Goal: Information Seeking & Learning: Find specific fact

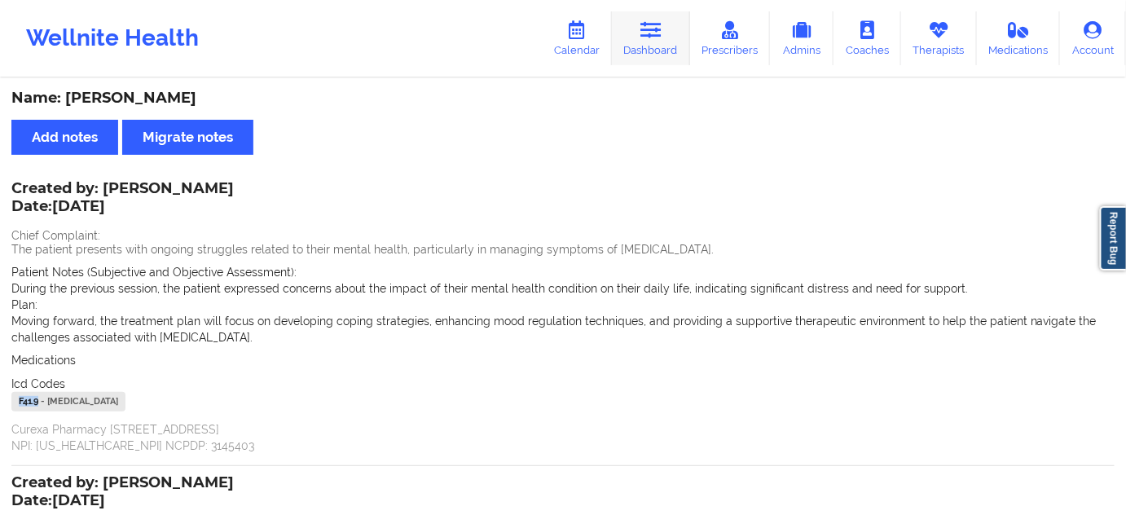
click at [628, 36] on link "Dashboard" at bounding box center [651, 38] width 78 height 54
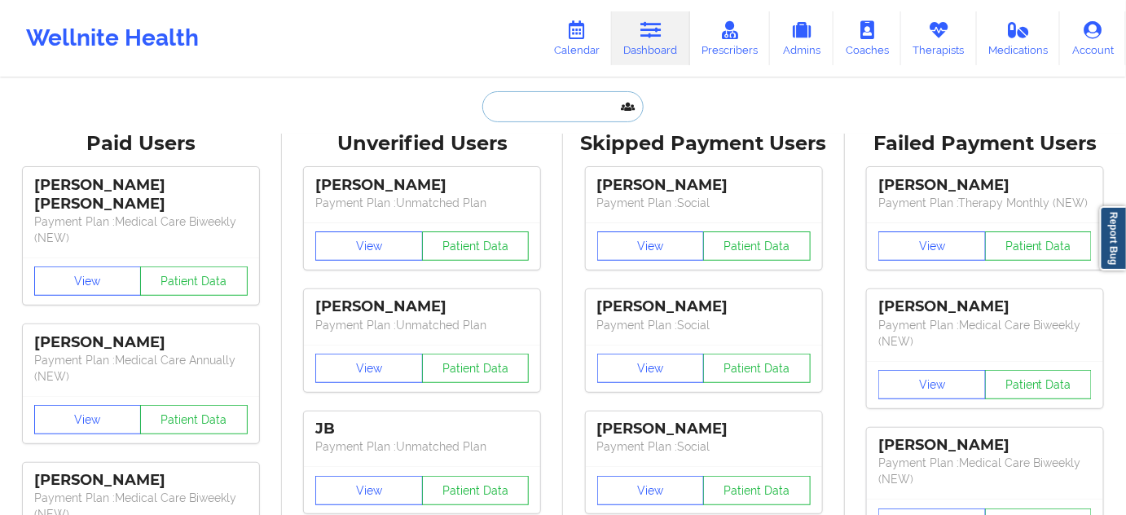
click at [534, 110] on input "text" at bounding box center [562, 106] width 161 height 31
paste input "[EMAIL_ADDRESS][DOMAIN_NAME]"
type input "[EMAIL_ADDRESS][DOMAIN_NAME]"
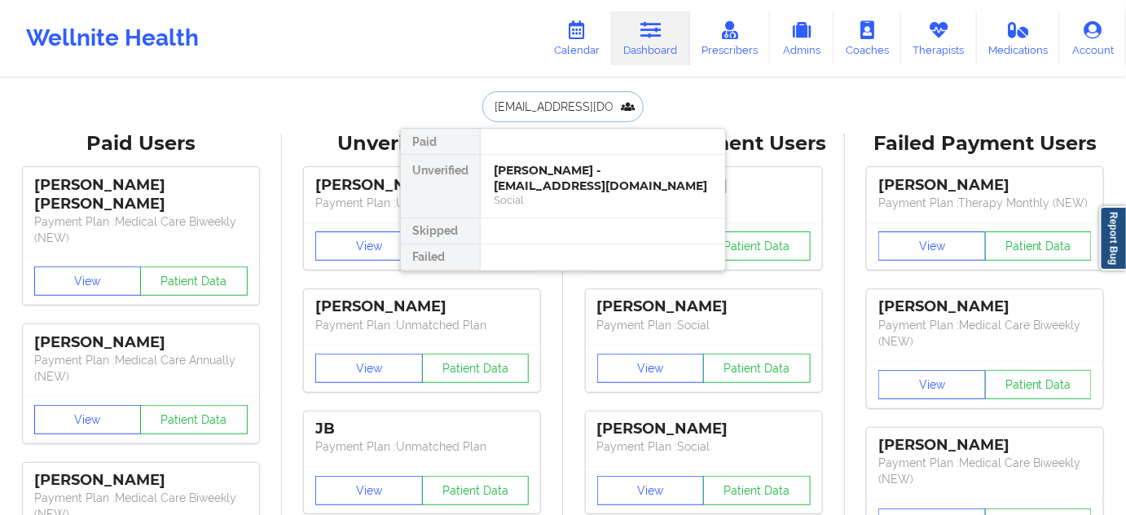
scroll to position [0, 20]
click at [536, 182] on div "[PERSON_NAME] - [EMAIL_ADDRESS][DOMAIN_NAME]" at bounding box center [603, 178] width 218 height 30
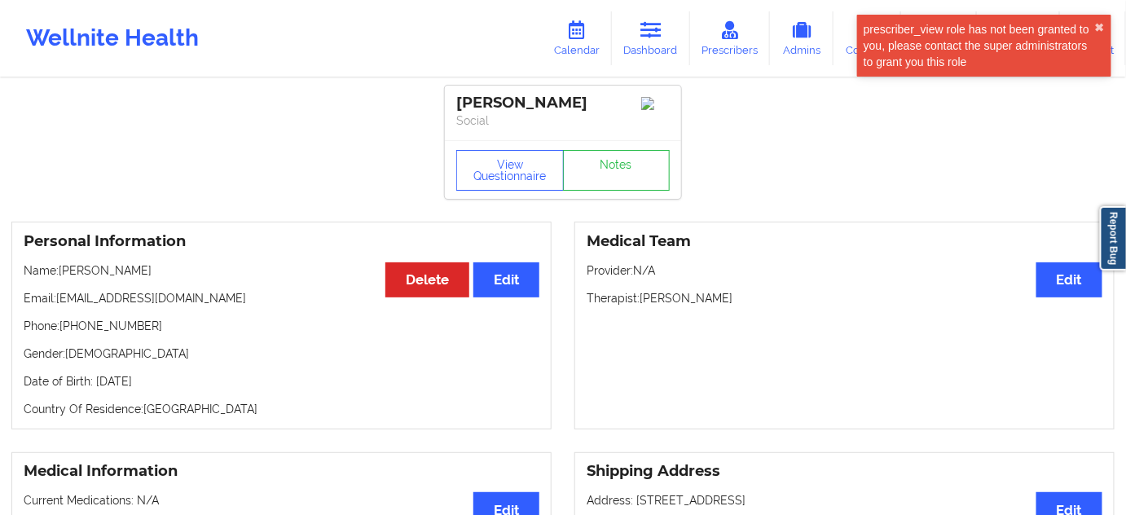
click at [677, 179] on div "View Questionnaire Notes" at bounding box center [563, 169] width 236 height 59
click at [669, 182] on link "Notes" at bounding box center [617, 170] width 108 height 41
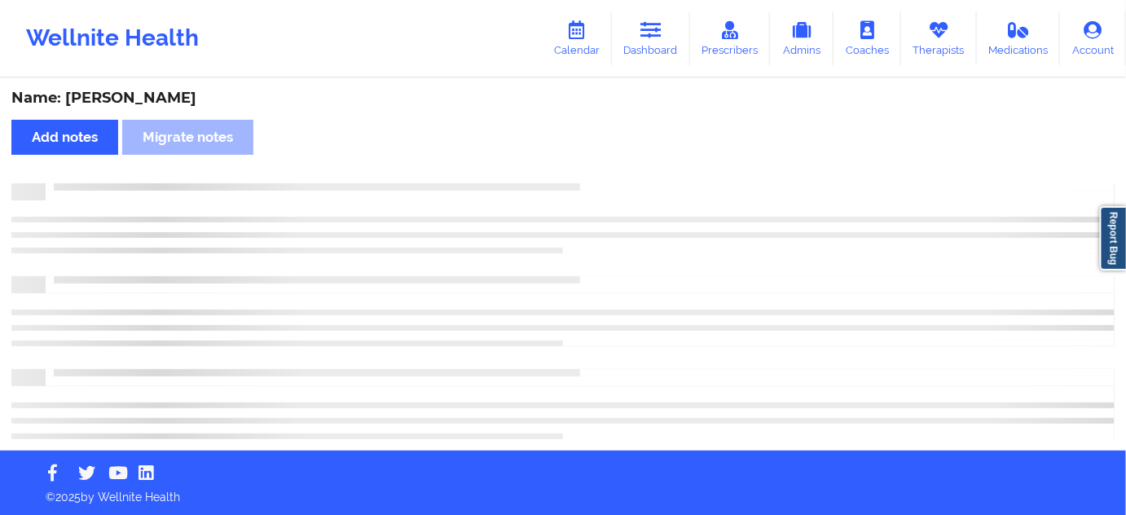
click at [630, 183] on div at bounding box center [580, 183] width 1069 height 0
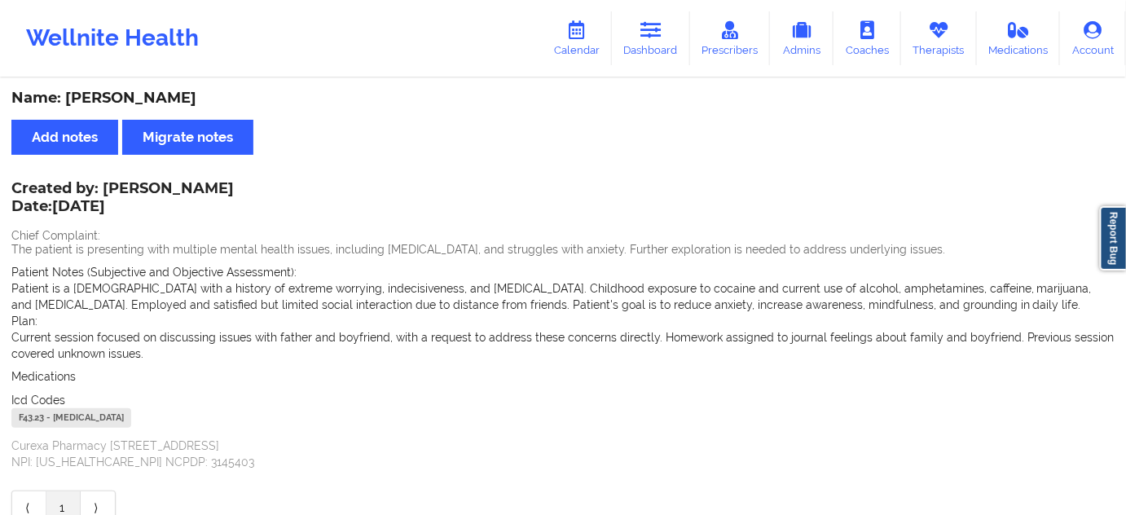
drag, startPoint x: 64, startPoint y: 97, endPoint x: 217, endPoint y: 89, distance: 154.1
click at [217, 89] on div "Name: [PERSON_NAME]" at bounding box center [562, 98] width 1103 height 19
copy div "[PERSON_NAME]"
drag, startPoint x: 662, startPoint y: 42, endPoint x: 621, endPoint y: 72, distance: 50.8
click at [662, 42] on link "Dashboard" at bounding box center [651, 38] width 78 height 54
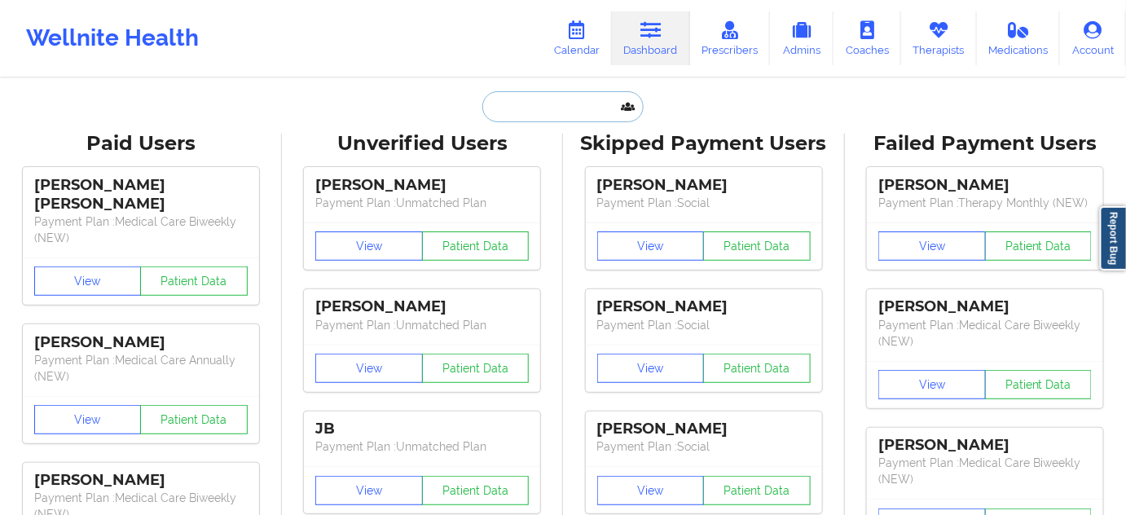
click at [516, 110] on input "text" at bounding box center [562, 106] width 161 height 31
type input "s"
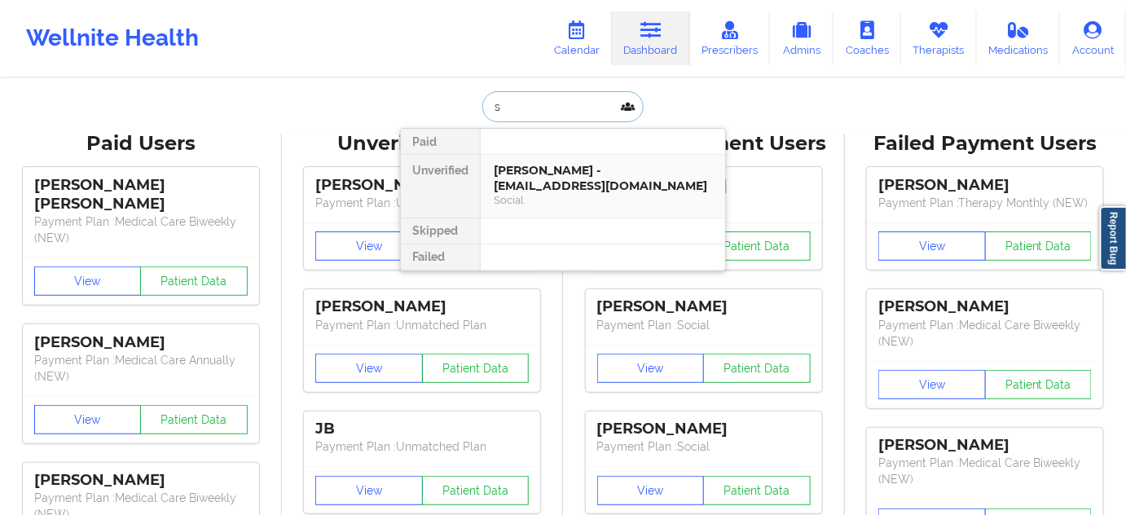
click at [546, 181] on div "[PERSON_NAME] - [EMAIL_ADDRESS][DOMAIN_NAME]" at bounding box center [603, 178] width 218 height 30
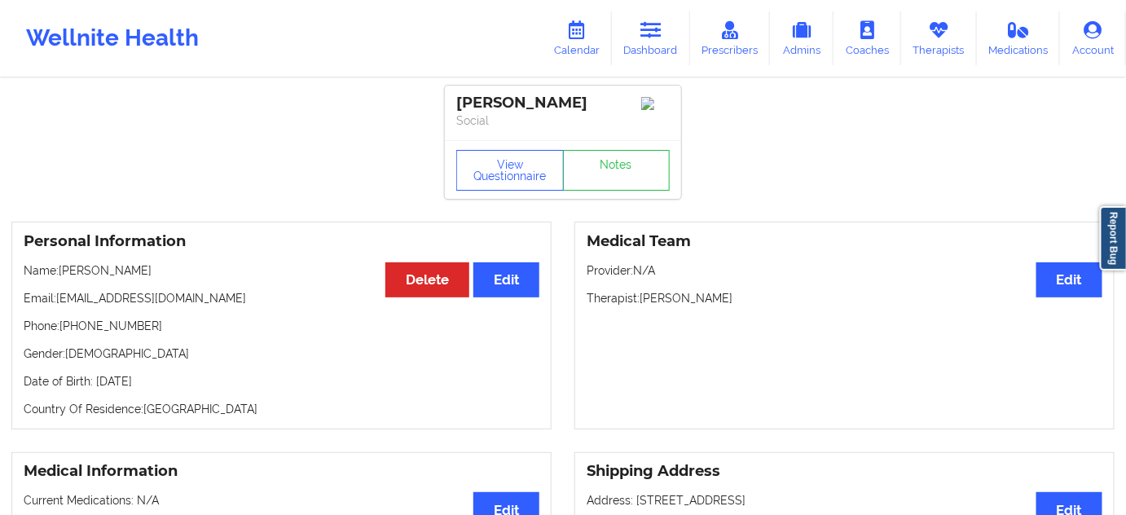
click at [710, 306] on p "Therapist: [PERSON_NAME]" at bounding box center [844, 298] width 516 height 16
copy p "Zapatha"
click at [589, 175] on link "Notes" at bounding box center [617, 170] width 108 height 41
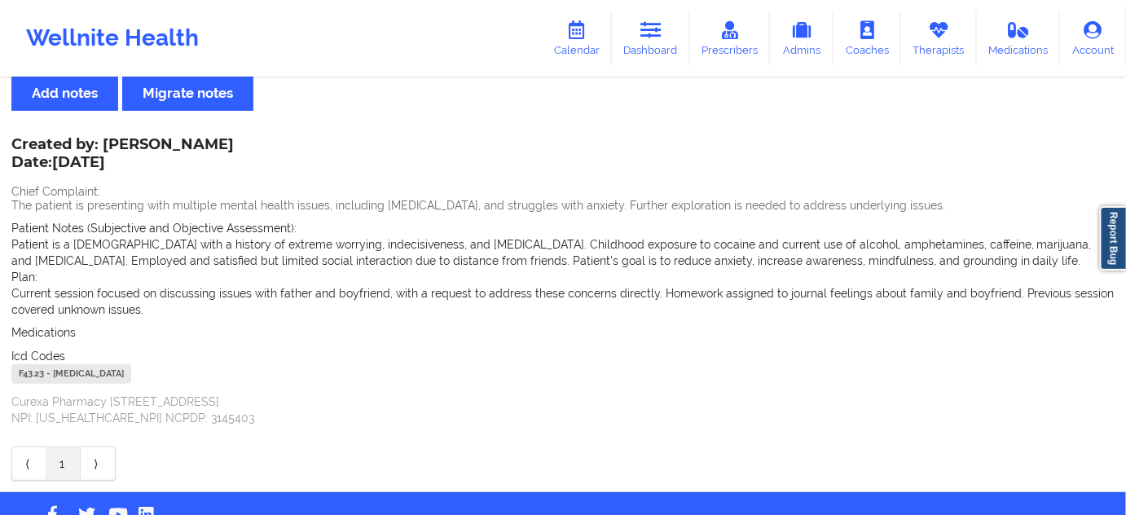
scroll to position [103, 0]
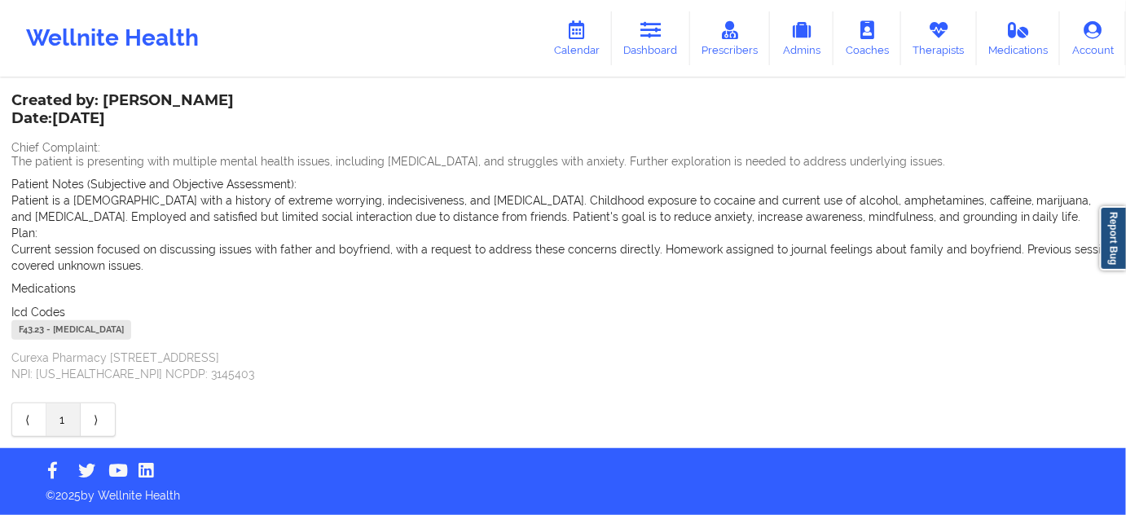
click at [36, 329] on div "F43.23 - [MEDICAL_DATA]" at bounding box center [71, 330] width 120 height 20
copy div "F43.23"
click at [645, 37] on icon at bounding box center [650, 30] width 21 height 18
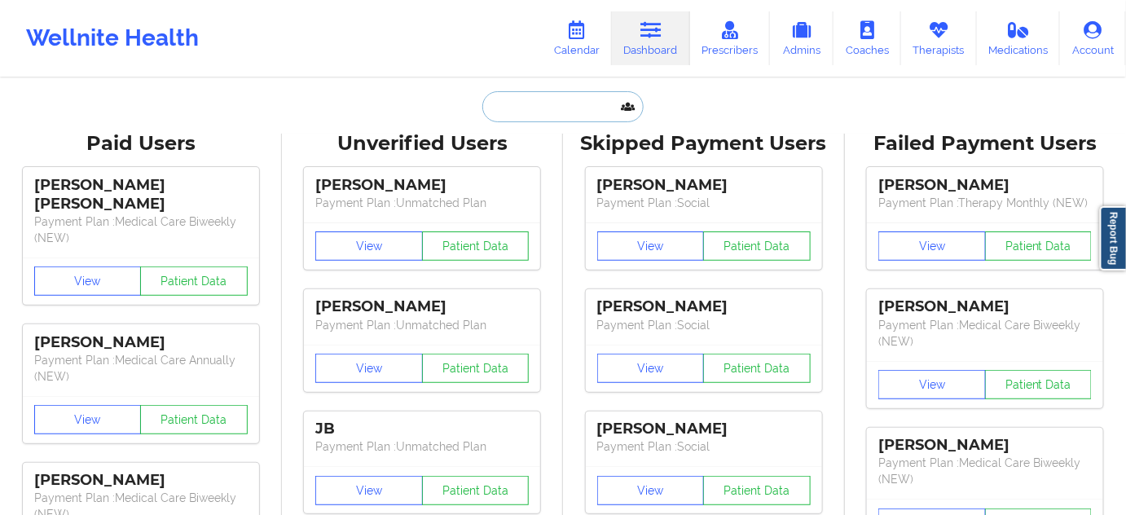
click at [518, 99] on input "text" at bounding box center [562, 106] width 161 height 31
paste input "[EMAIL_ADDRESS][DOMAIN_NAME]"
type input "[EMAIL_ADDRESS][DOMAIN_NAME]"
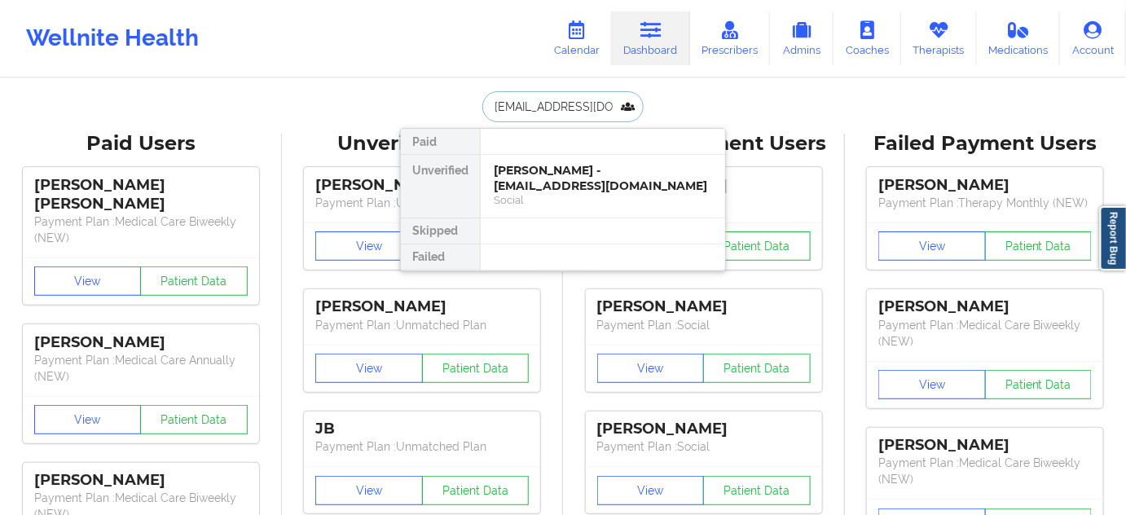
click at [529, 175] on div "[PERSON_NAME] - [EMAIL_ADDRESS][DOMAIN_NAME]" at bounding box center [603, 178] width 218 height 30
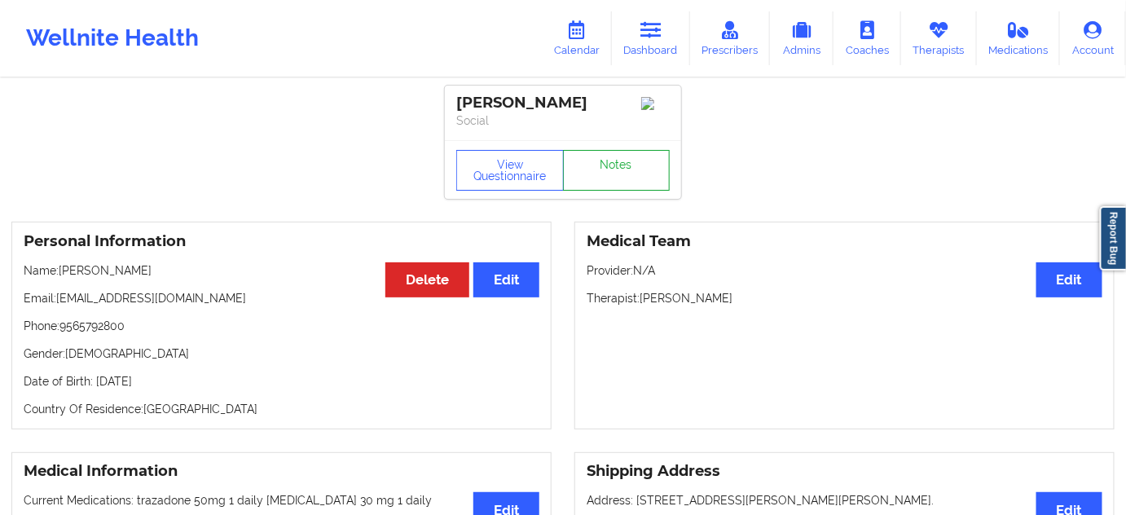
click at [615, 178] on link "Notes" at bounding box center [617, 170] width 108 height 41
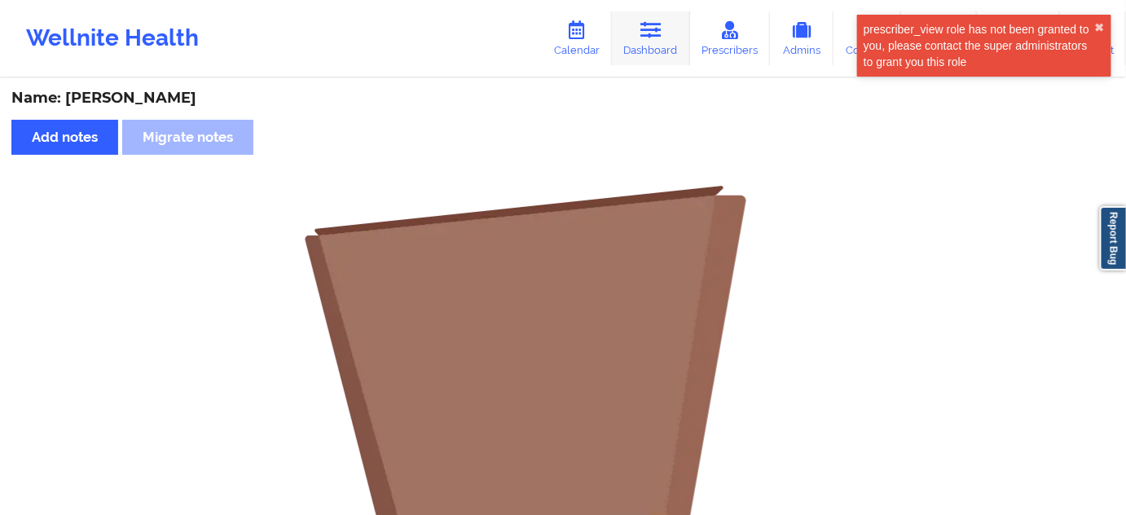
click at [658, 52] on link "Dashboard" at bounding box center [651, 38] width 78 height 54
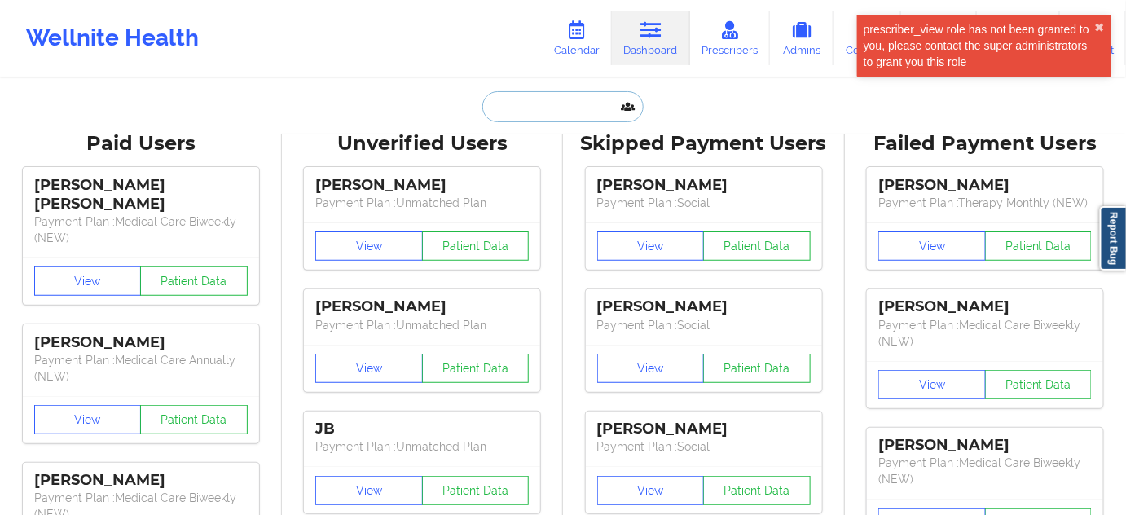
click at [542, 116] on input "text" at bounding box center [562, 106] width 161 height 31
type input "s"
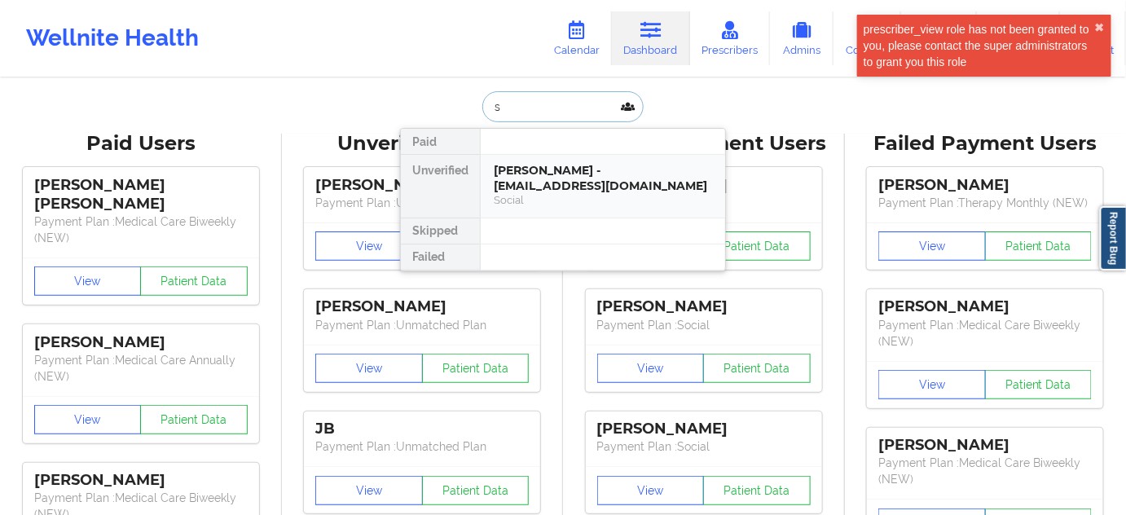
click at [560, 170] on div "[PERSON_NAME] - [EMAIL_ADDRESS][DOMAIN_NAME]" at bounding box center [603, 178] width 218 height 30
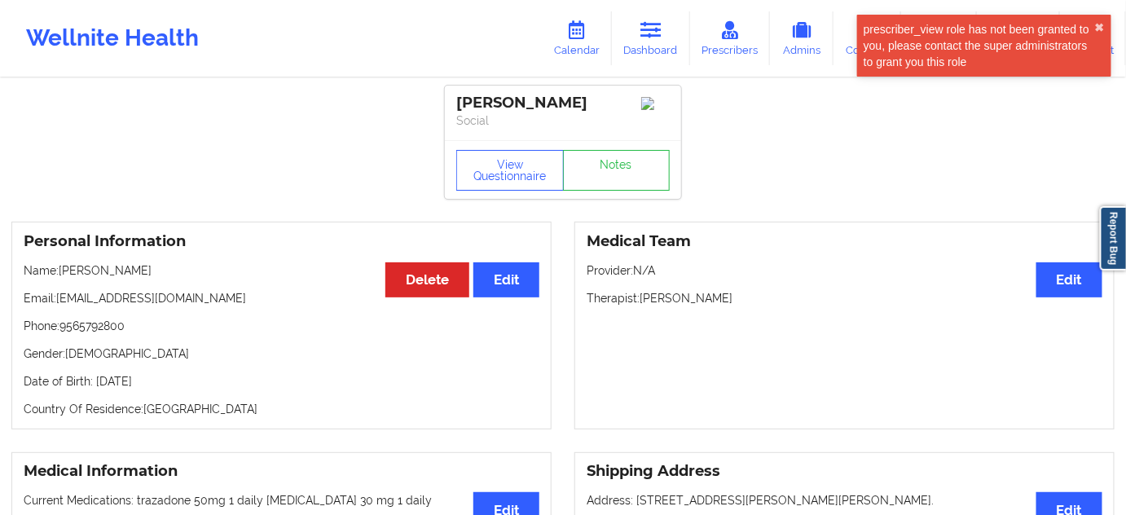
click at [548, 99] on div "[PERSON_NAME]" at bounding box center [562, 103] width 213 height 19
copy div "[PERSON_NAME]"
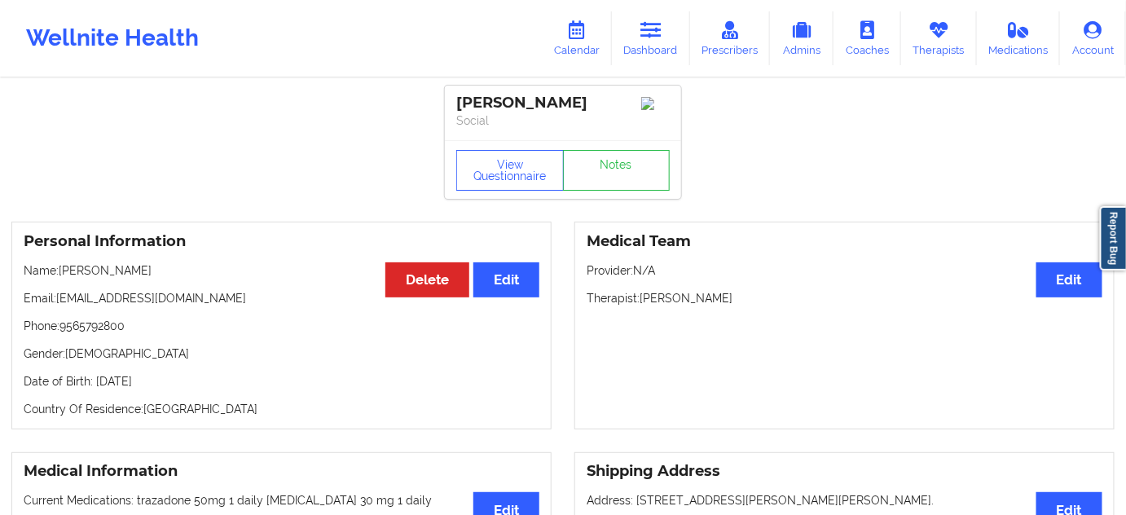
click at [90, 327] on p "Phone: [PHONE_NUMBER]" at bounding box center [282, 326] width 516 height 16
copy p "9565792800"
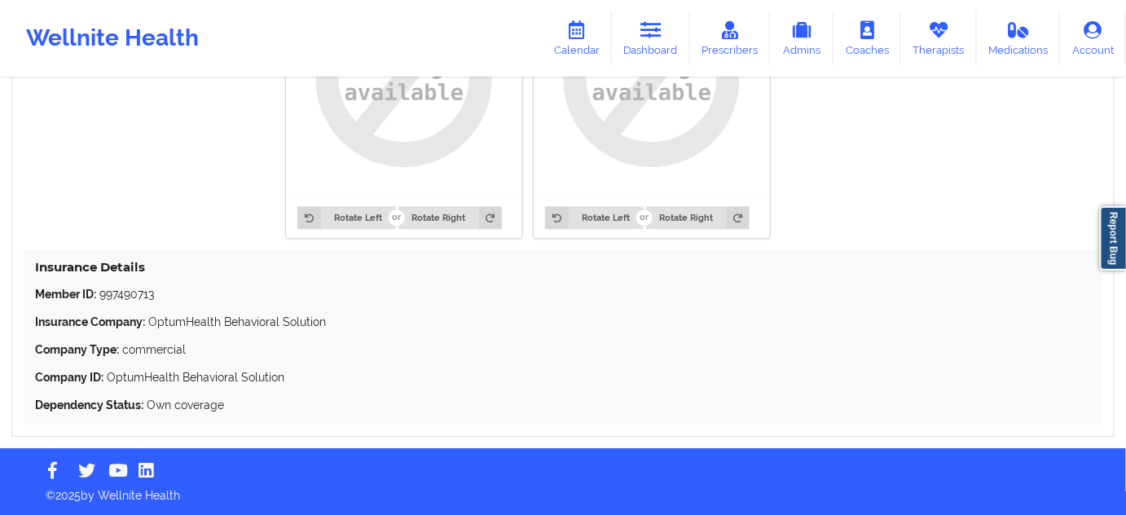
scroll to position [1373, 0]
click at [141, 292] on p "Member ID: 997490713" at bounding box center [563, 294] width 1056 height 16
drag, startPoint x: 141, startPoint y: 292, endPoint x: 162, endPoint y: 292, distance: 21.2
click at [140, 292] on p "Member ID: 997490713" at bounding box center [563, 294] width 1056 height 16
copy p "997490713"
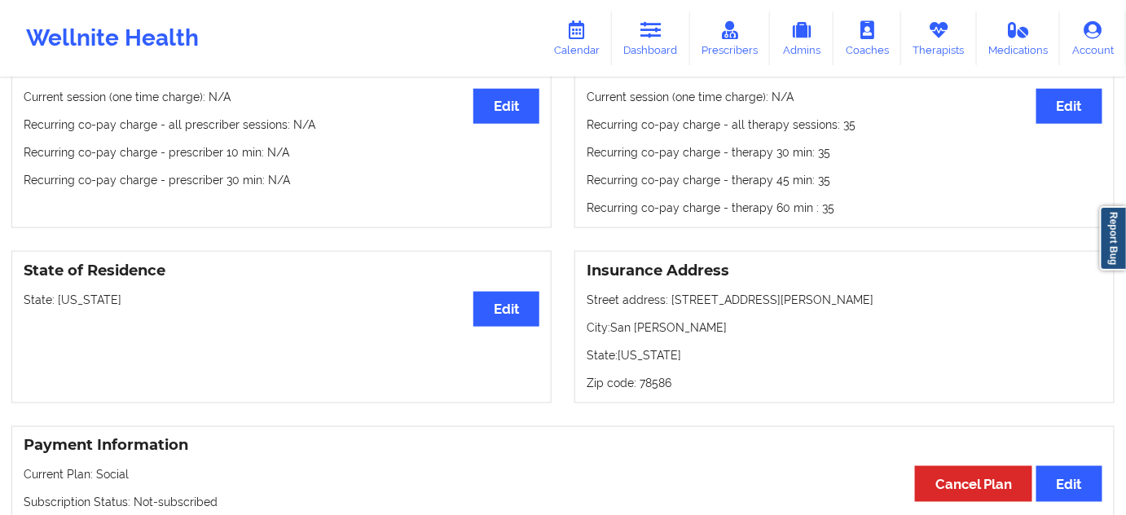
scroll to position [534, 0]
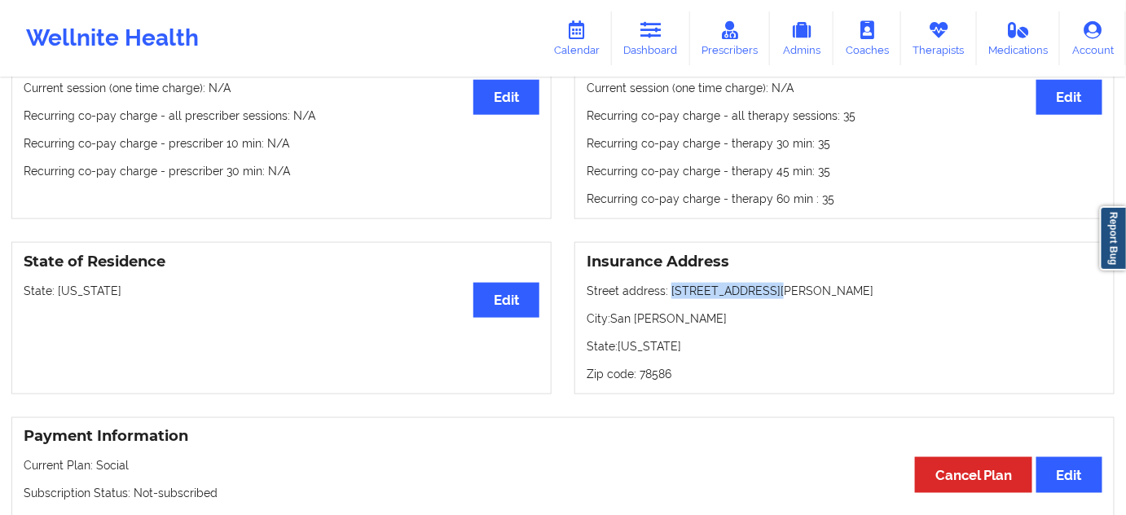
drag, startPoint x: 669, startPoint y: 293, endPoint x: 801, endPoint y: 302, distance: 133.1
click at [801, 302] on div "Insurance Address Street address: [STREET_ADDRESS][PERSON_NAME][PERSON_NAME][US…" at bounding box center [844, 318] width 540 height 152
copy p "[STREET_ADDRESS][PERSON_NAME]"
drag, startPoint x: 615, startPoint y: 320, endPoint x: 685, endPoint y: 323, distance: 70.1
click at [686, 322] on p "City: [GEOGRAPHIC_DATA][PERSON_NAME]" at bounding box center [844, 318] width 516 height 16
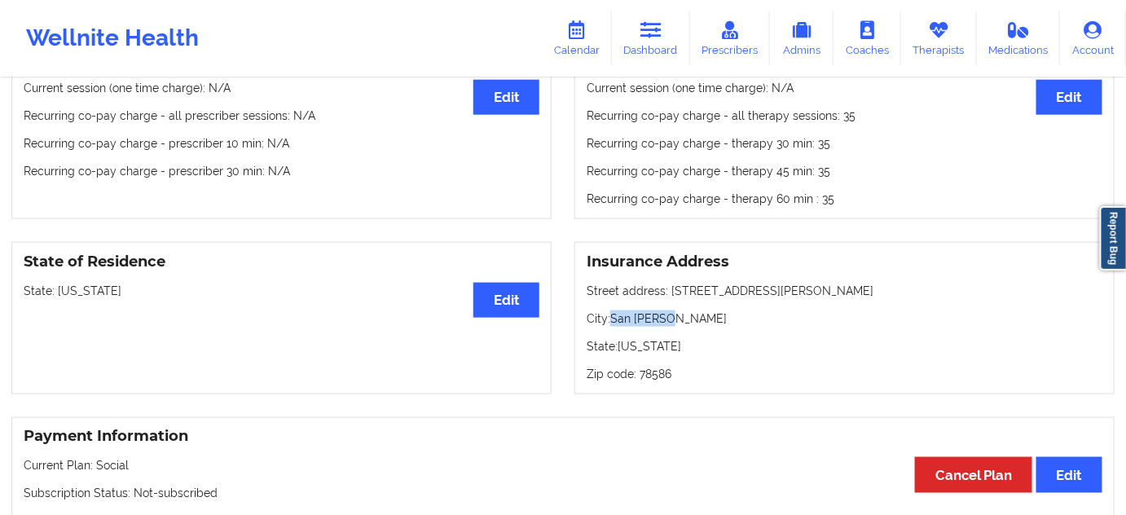
drag, startPoint x: 614, startPoint y: 319, endPoint x: 652, endPoint y: 327, distance: 39.0
click at [674, 324] on p "City: [GEOGRAPHIC_DATA][PERSON_NAME]" at bounding box center [844, 318] width 516 height 16
copy p "San [PERSON_NAME]"
click at [647, 373] on p "Zip code: 78586" at bounding box center [844, 374] width 516 height 16
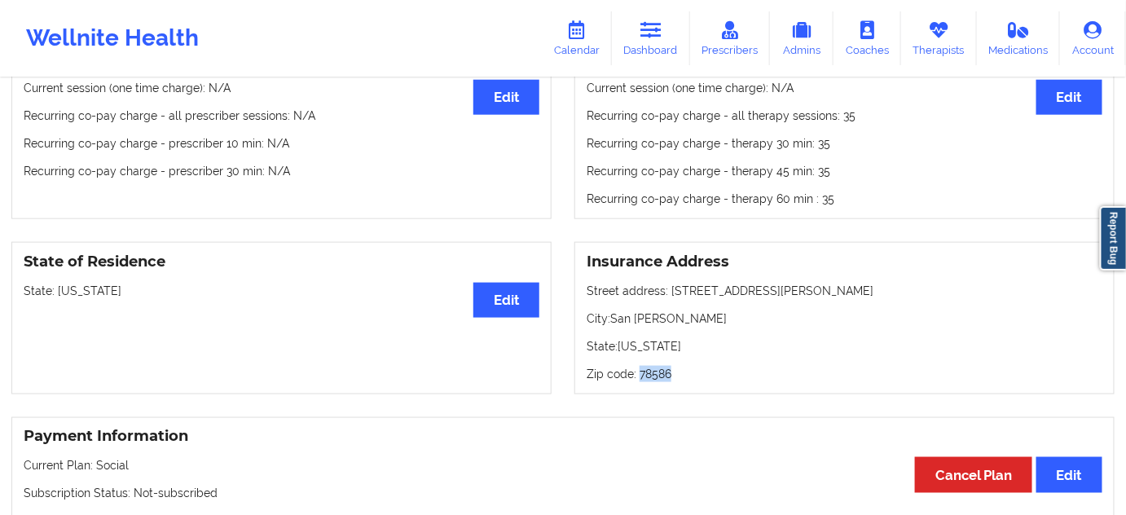
copy p "78586"
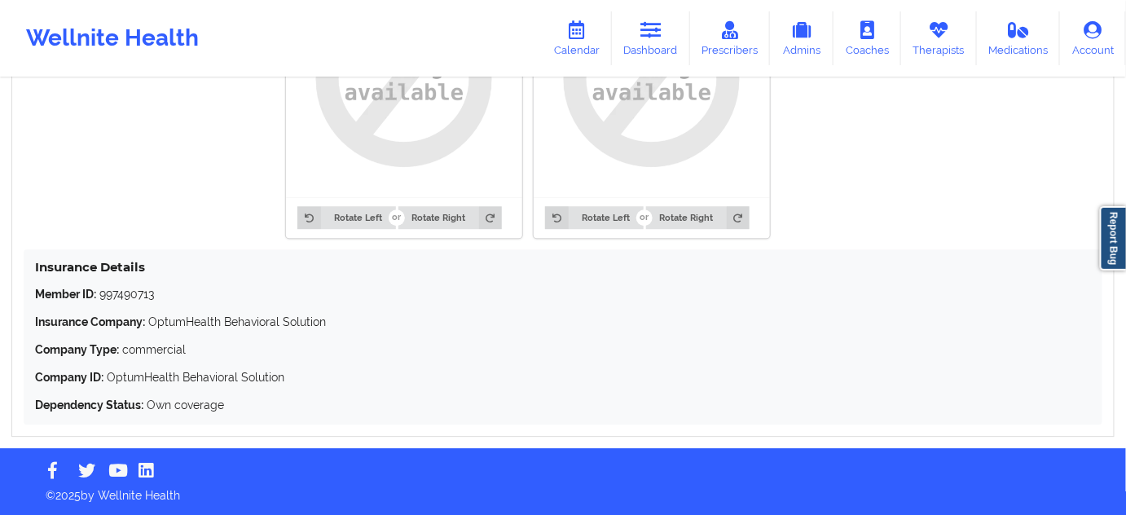
scroll to position [1373, 0]
click at [134, 295] on p "Member ID: 997490713" at bounding box center [563, 294] width 1056 height 16
copy p "997490713"
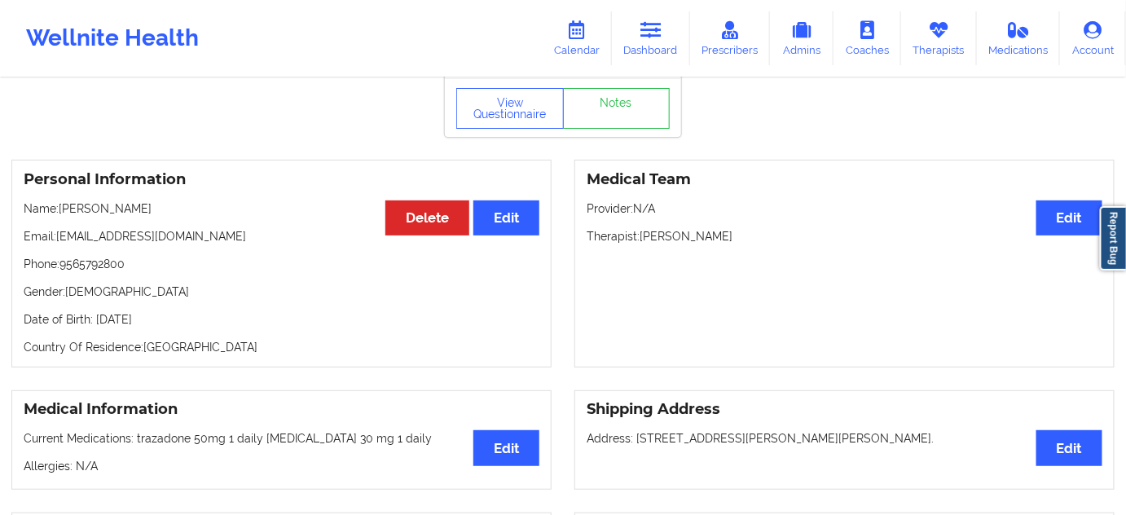
scroll to position [0, 0]
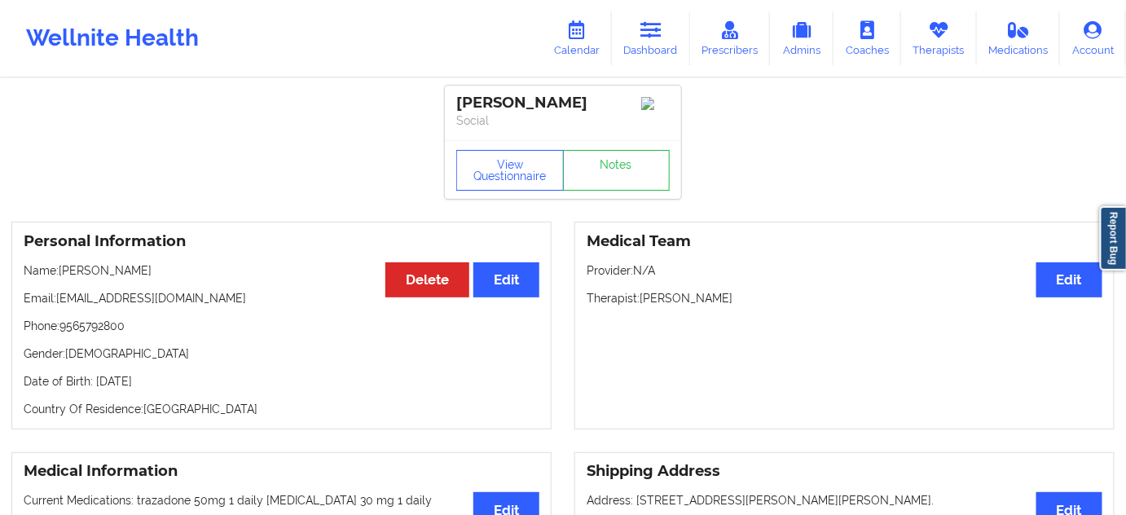
click at [549, 101] on div "[PERSON_NAME]" at bounding box center [562, 103] width 213 height 19
click at [485, 99] on div "[PERSON_NAME]" at bounding box center [562, 103] width 213 height 19
click at [628, 181] on link "Notes" at bounding box center [617, 170] width 108 height 41
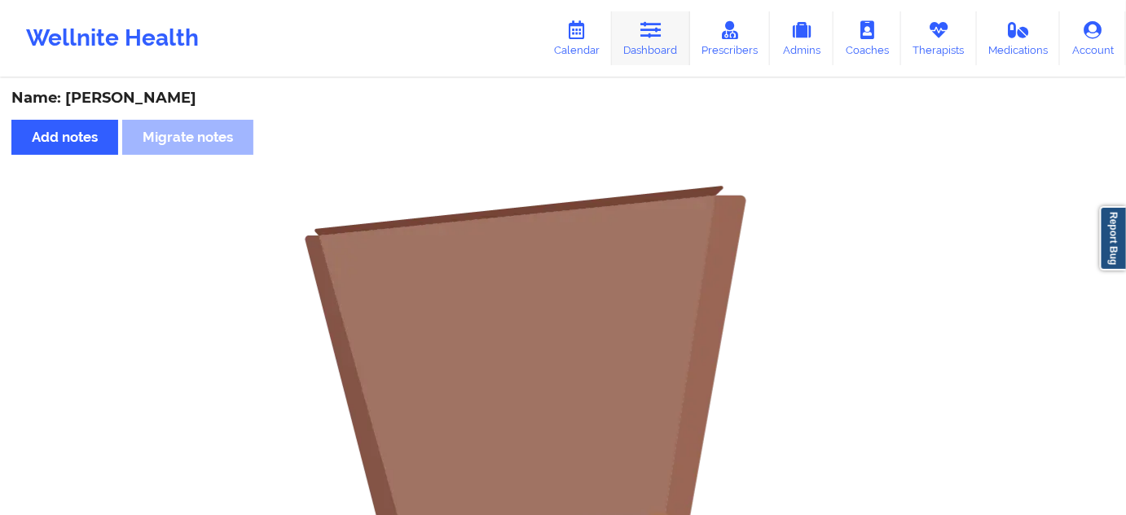
click at [669, 38] on link "Dashboard" at bounding box center [651, 38] width 78 height 54
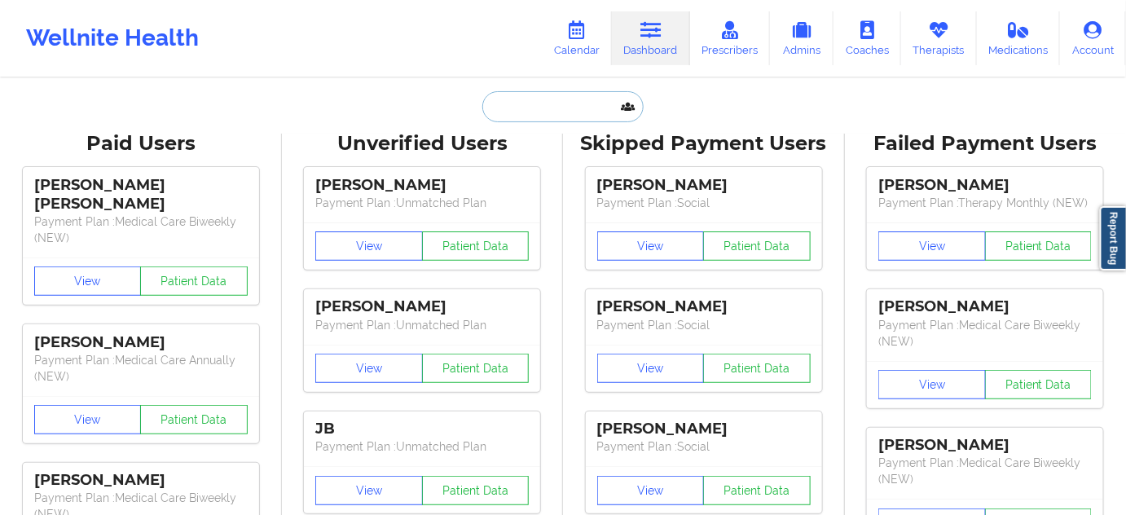
click at [554, 94] on input "text" at bounding box center [562, 106] width 161 height 31
paste input "[PERSON_NAME]"
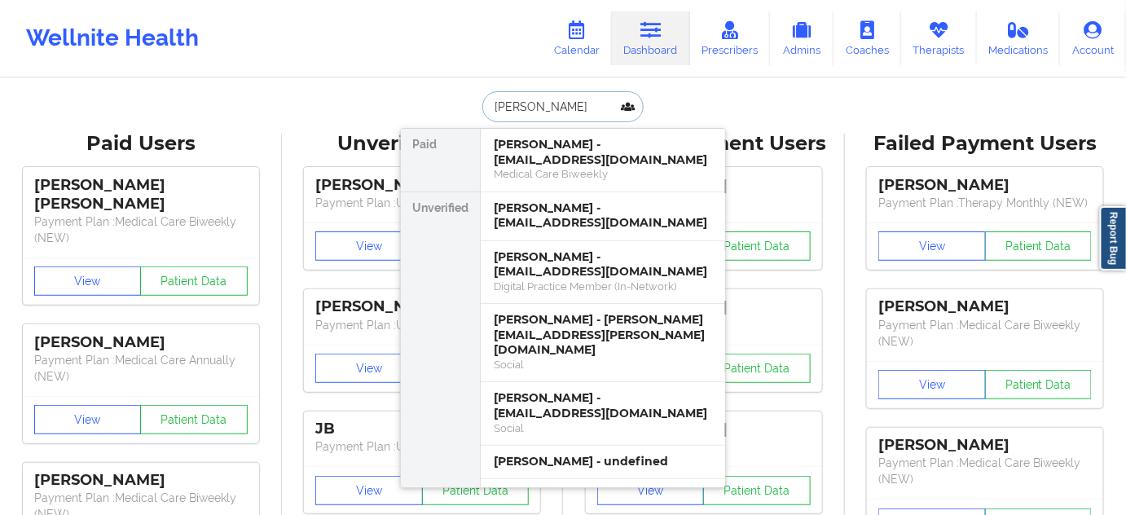
paste input "[PERSON_NAME]"
type input "[PERSON_NAME]"
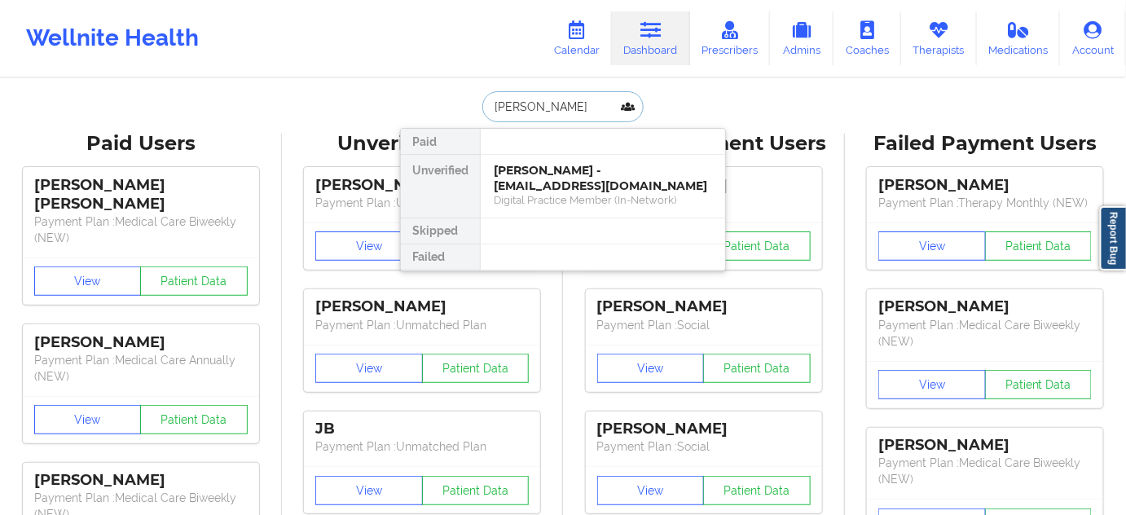
click at [529, 173] on div "[PERSON_NAME] - [EMAIL_ADDRESS][DOMAIN_NAME]" at bounding box center [603, 178] width 218 height 30
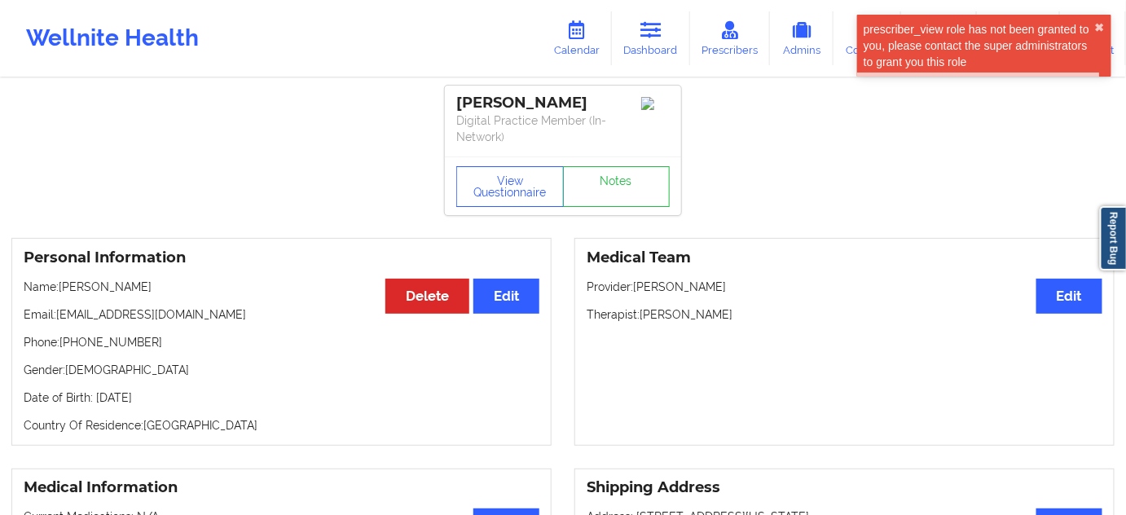
drag, startPoint x: 640, startPoint y: 314, endPoint x: 747, endPoint y: 308, distance: 106.8
click at [744, 308] on p "Therapist: [PERSON_NAME]" at bounding box center [844, 314] width 516 height 16
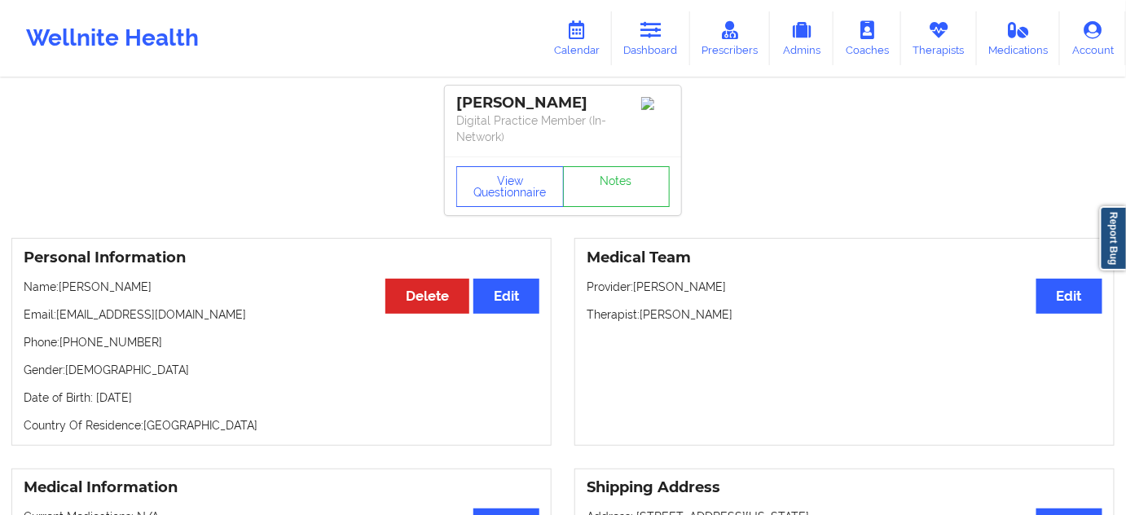
click at [532, 111] on div "[PERSON_NAME]" at bounding box center [562, 103] width 213 height 19
